Goal: Check status: Check status

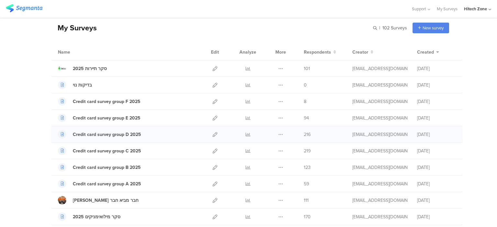
scroll to position [23, 0]
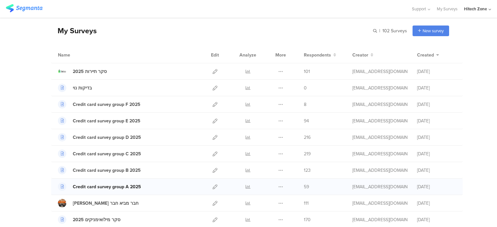
click at [101, 185] on div "Credit card survey group A 2025" at bounding box center [107, 187] width 68 height 7
click at [245, 186] on icon at bounding box center [247, 187] width 5 height 5
